Goal: Check status: Check status

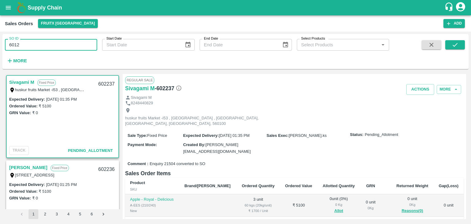
click at [47, 47] on input "6012" at bounding box center [51, 45] width 92 height 12
click at [450, 42] on button "submit" at bounding box center [455, 44] width 20 height 9
click at [37, 45] on input "601264" at bounding box center [51, 45] width 92 height 12
type input "602164"
click at [460, 43] on button "submit" at bounding box center [455, 44] width 20 height 9
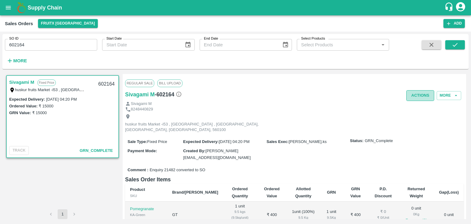
click at [416, 95] on button "Actions" at bounding box center [420, 95] width 28 height 11
click at [349, 85] on div at bounding box center [235, 112] width 471 height 224
